Goal: Transaction & Acquisition: Purchase product/service

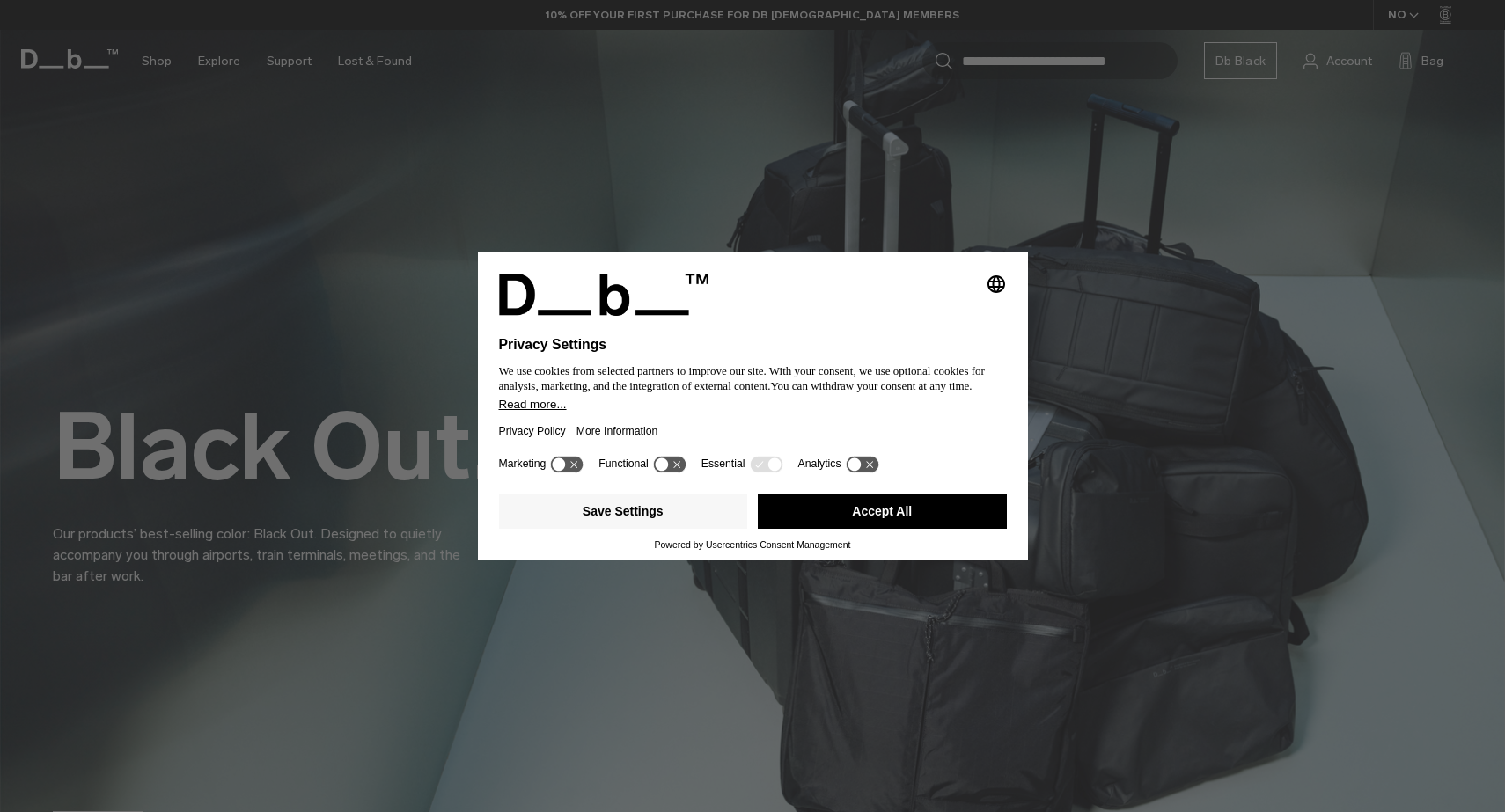
click at [889, 521] on button "Accept All" at bounding box center [883, 511] width 249 height 36
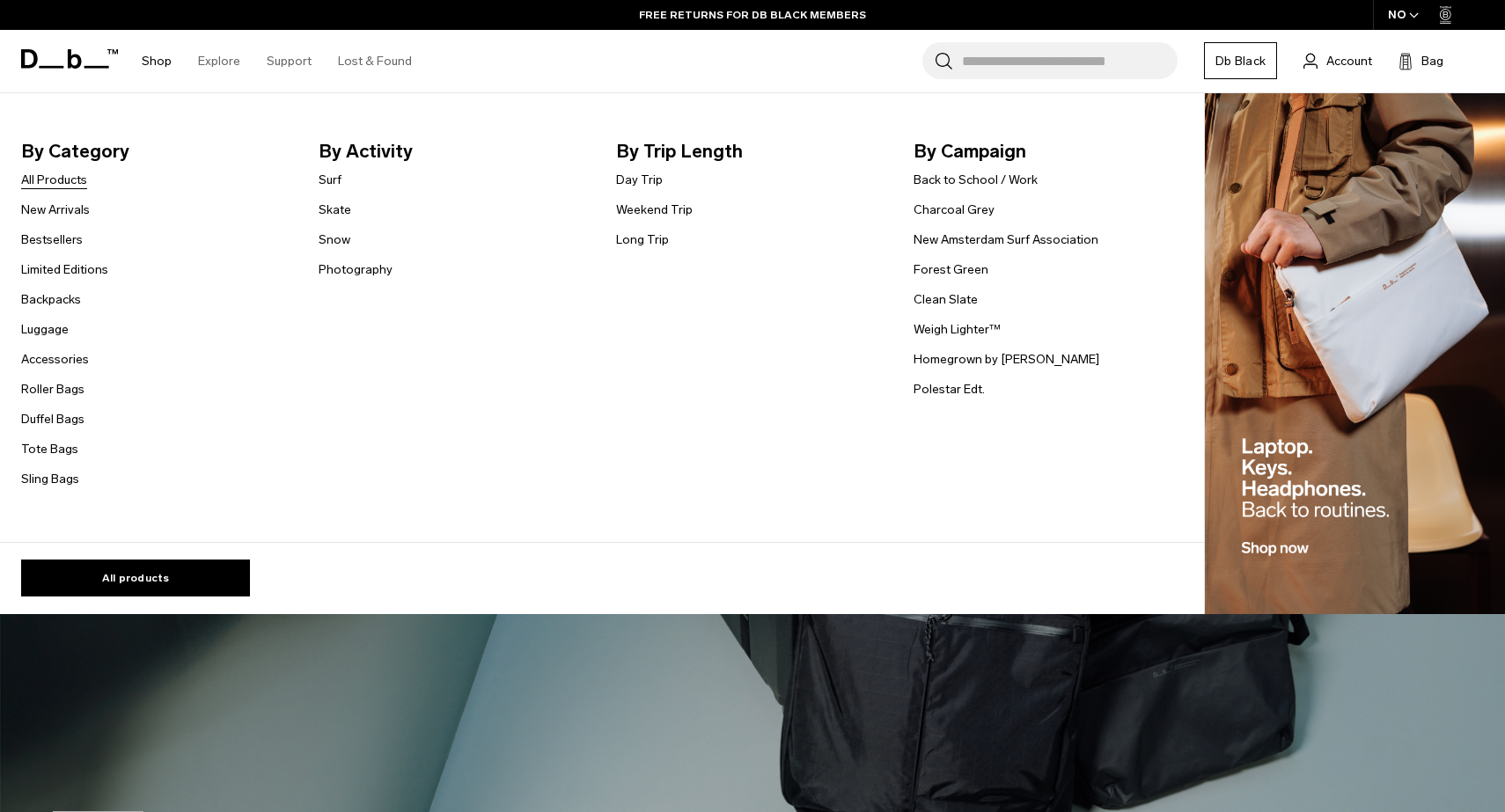
click at [75, 182] on link "All Products" at bounding box center [54, 180] width 66 height 19
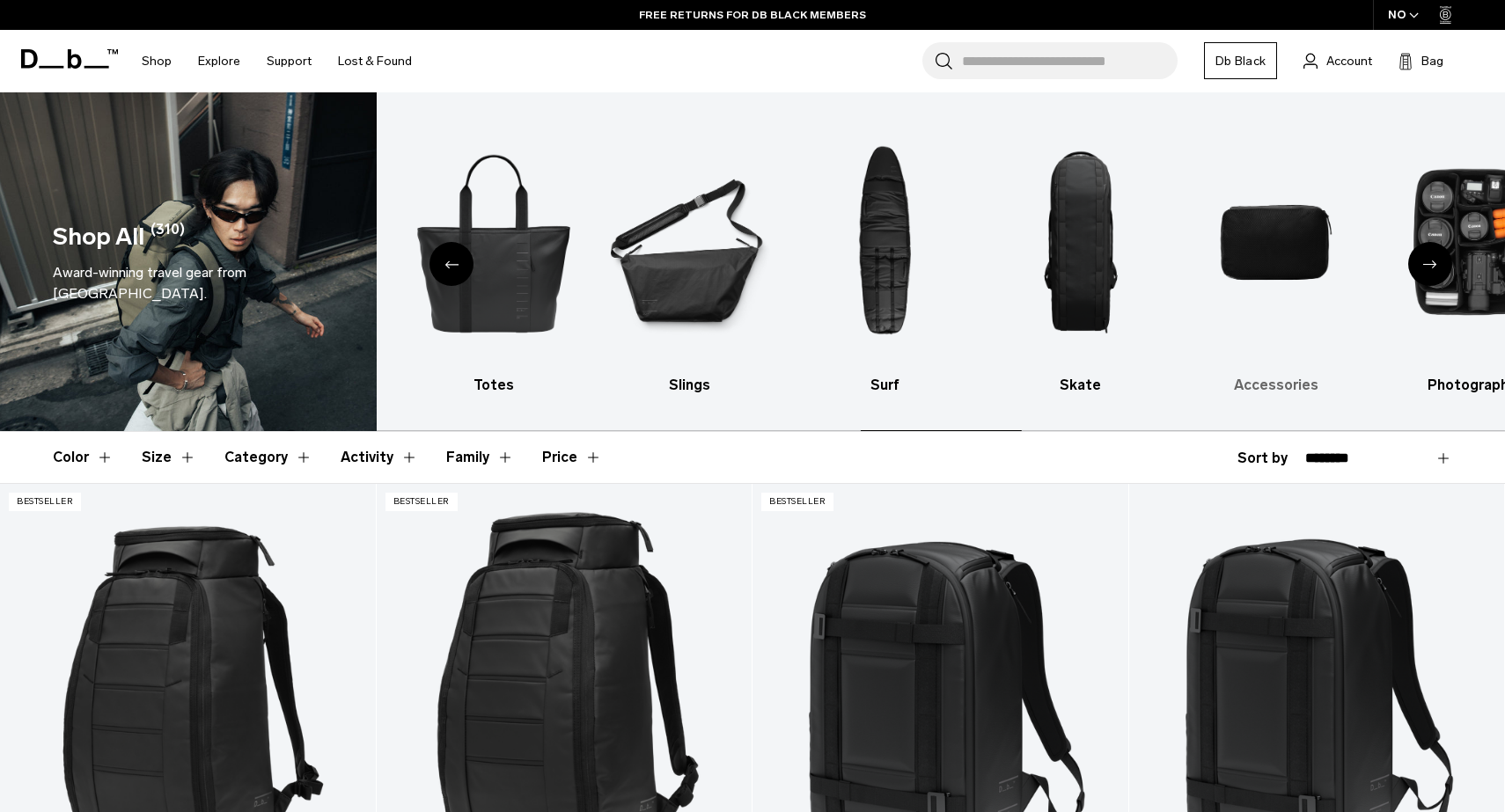
click at [1215, 214] on img "9 / 10" at bounding box center [1276, 243] width 165 height 247
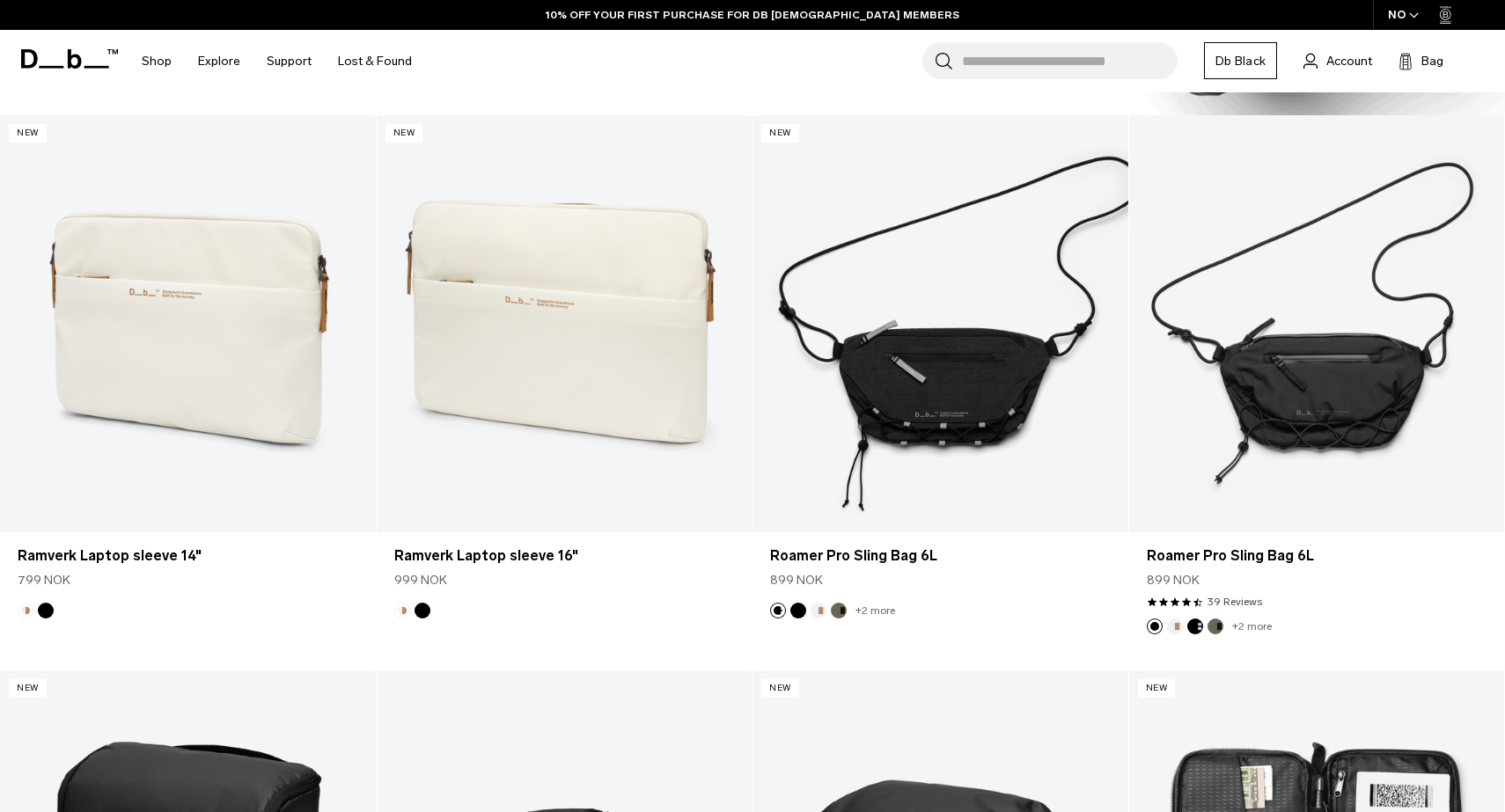
scroll to position [1980, 0]
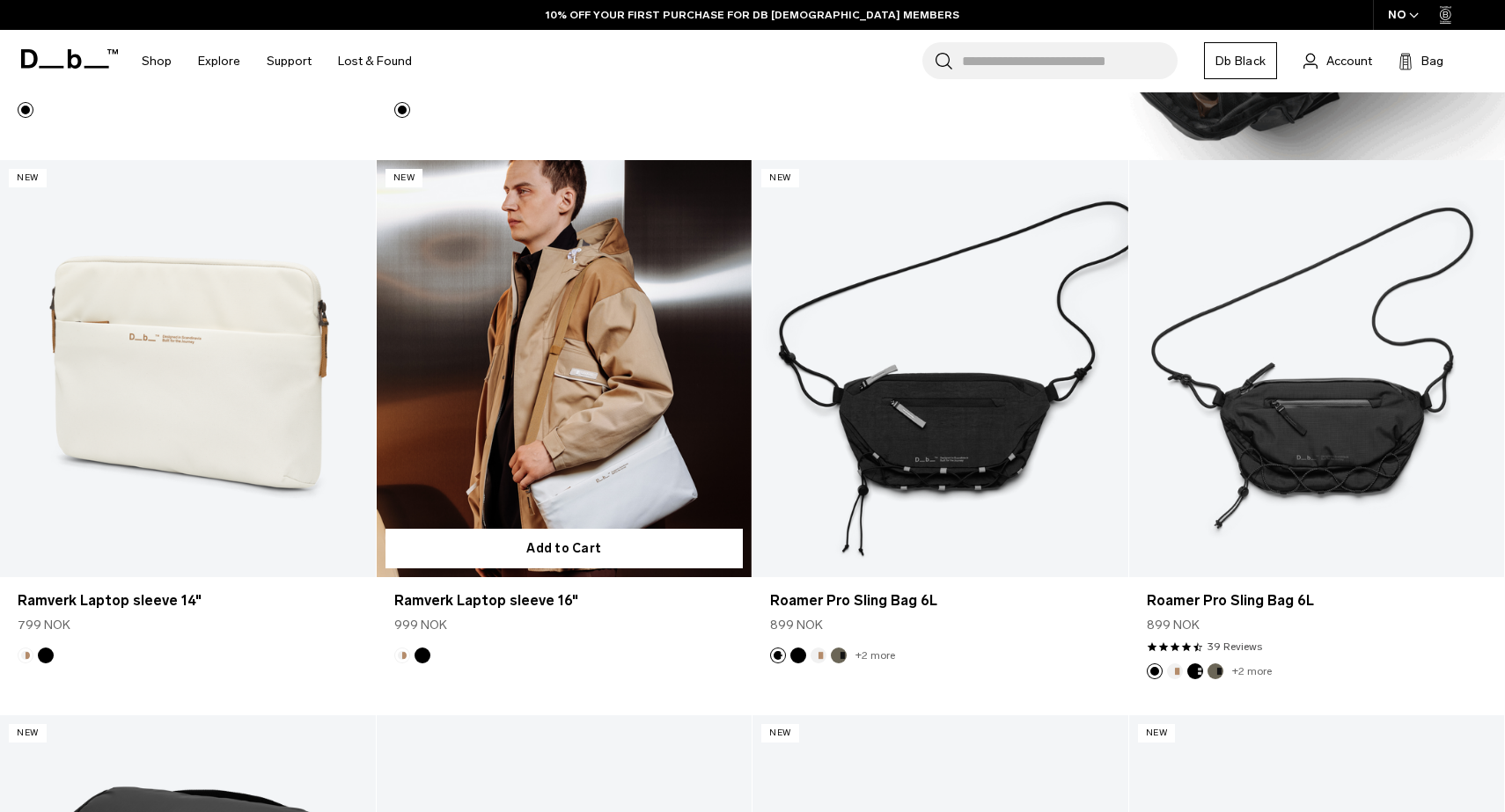
click at [566, 376] on link "Ramverk Laptop sleeve 16" at bounding box center [564, 368] width 376 height 417
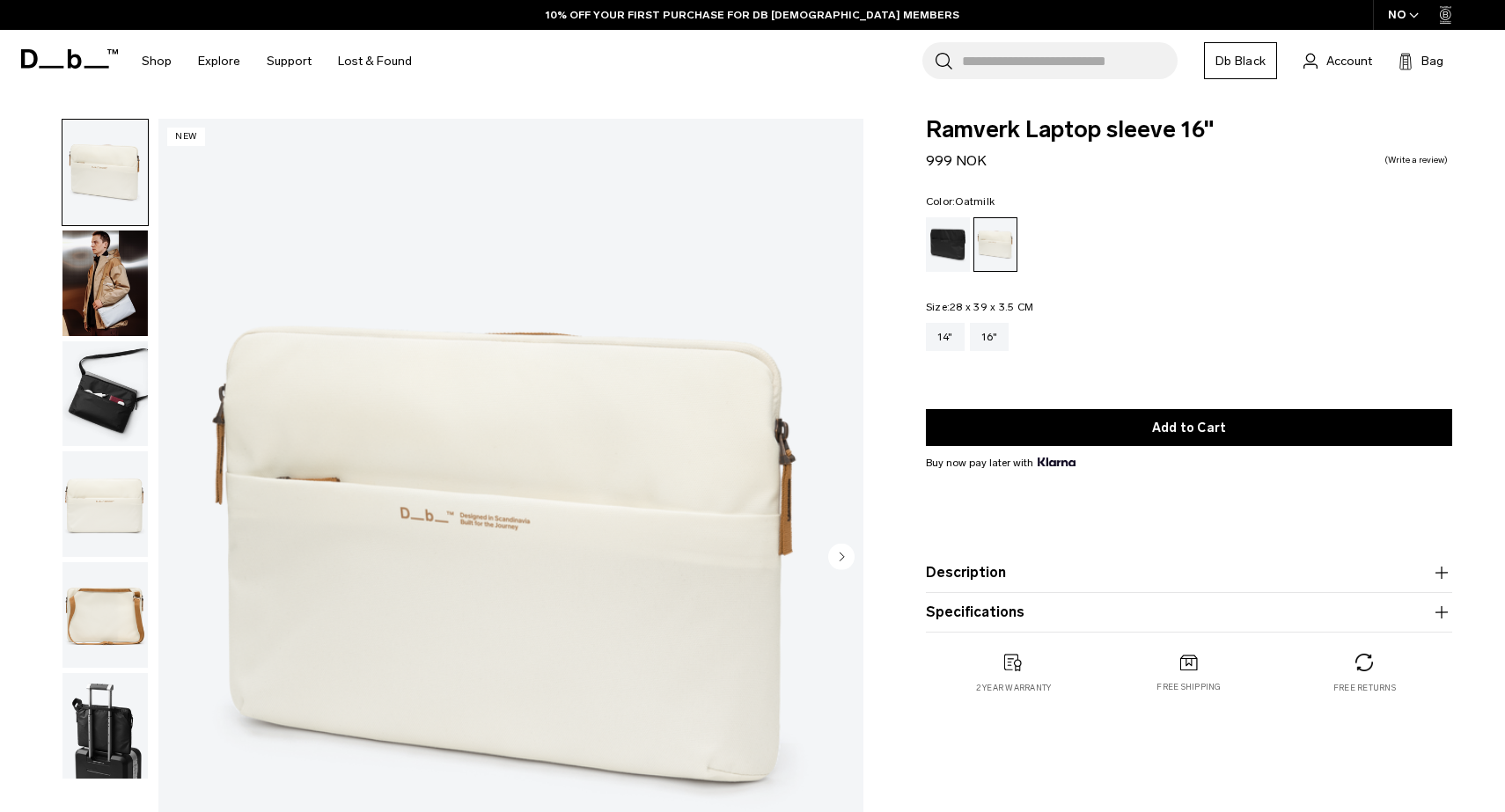
click at [116, 510] on img "button" at bounding box center [105, 504] width 85 height 106
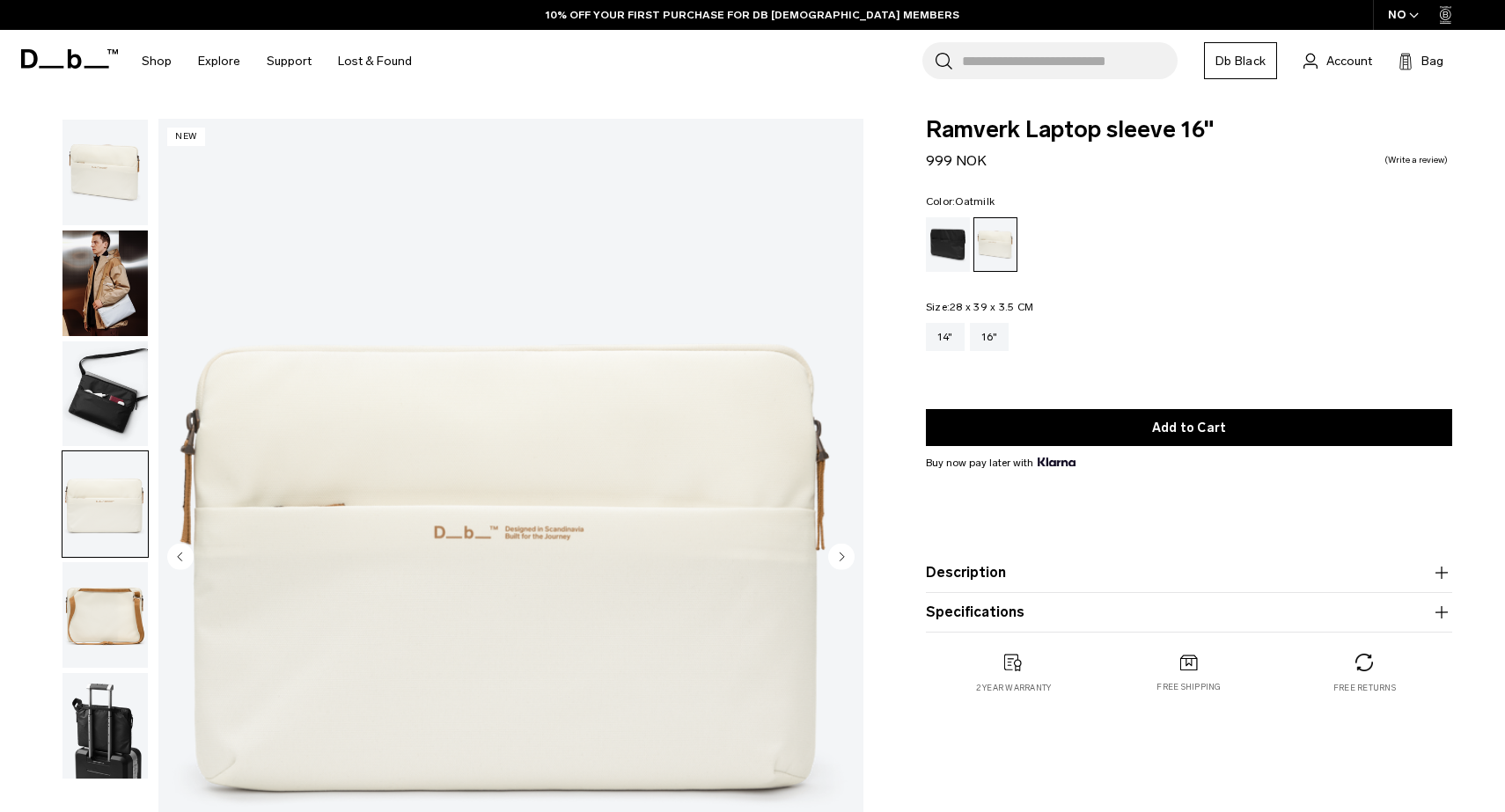
click at [848, 550] on circle "Next slide" at bounding box center [842, 557] width 26 height 26
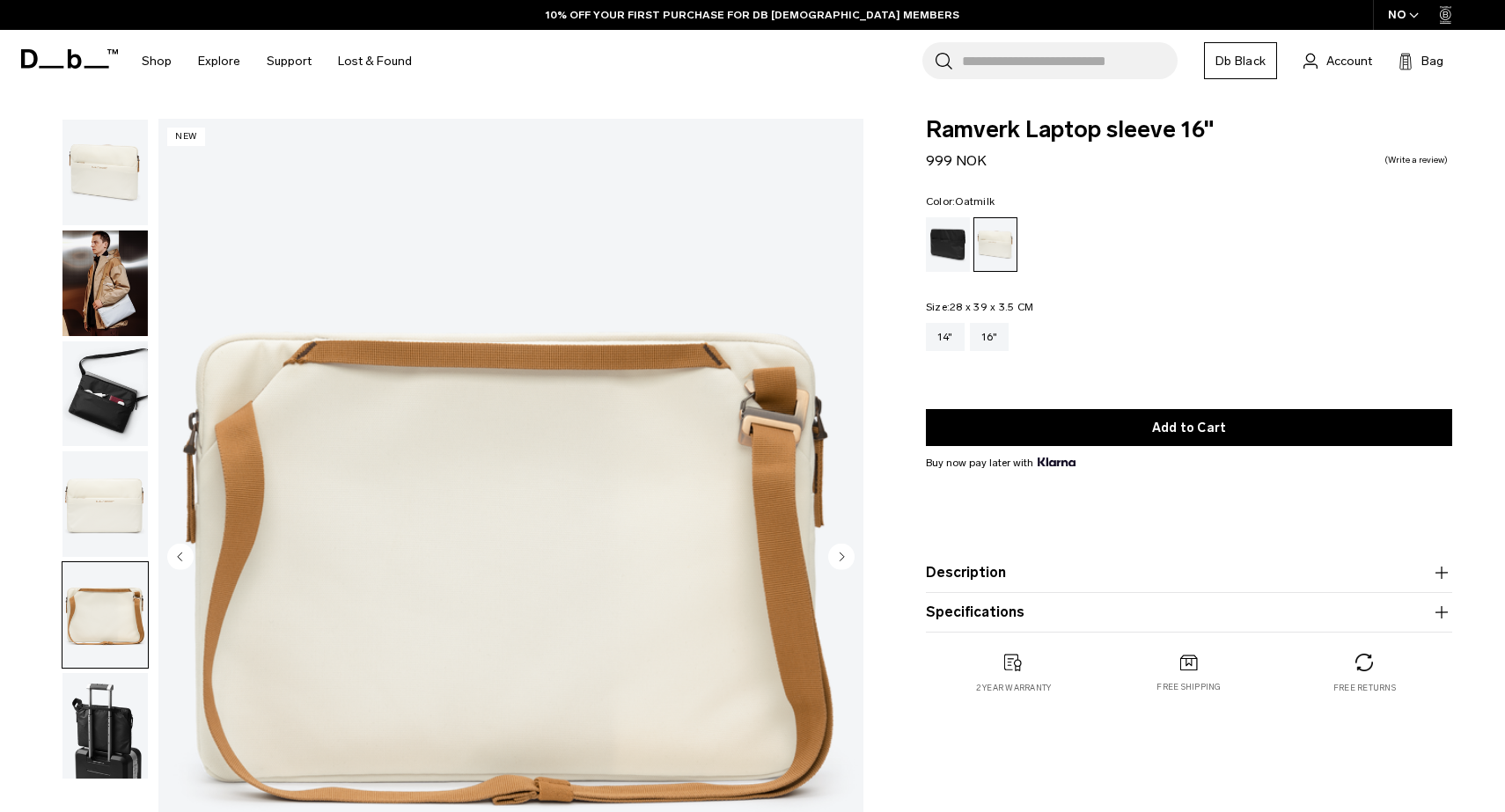
click at [848, 550] on circle "Next slide" at bounding box center [842, 557] width 26 height 26
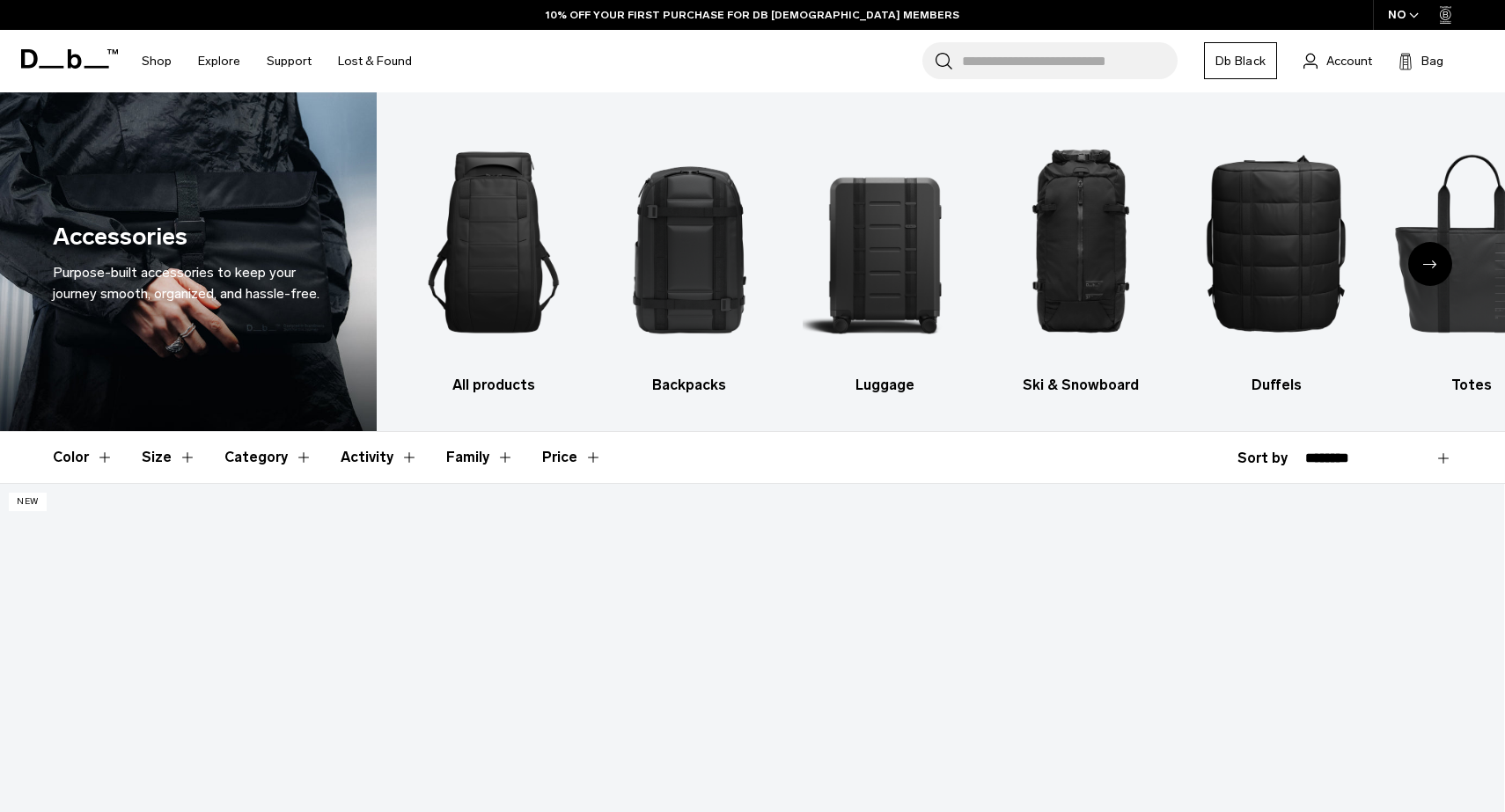
scroll to position [1980, 0]
